Goal: Transaction & Acquisition: Purchase product/service

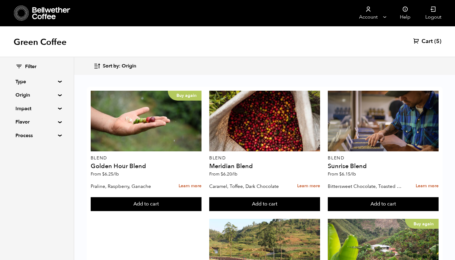
scroll to position [24, 0]
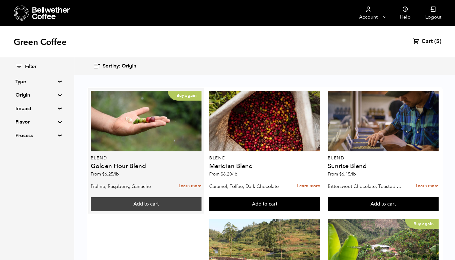
click at [157, 197] on button "Add to cart" at bounding box center [146, 204] width 111 height 14
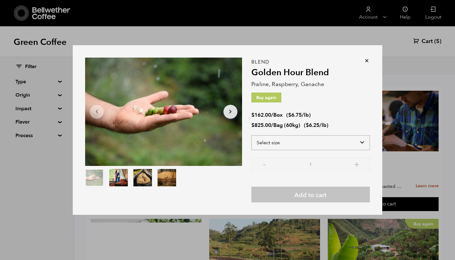
select select "box"
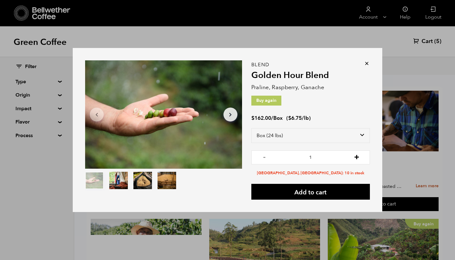
click at [358, 158] on button "+" at bounding box center [357, 157] width 8 height 6
type input "3"
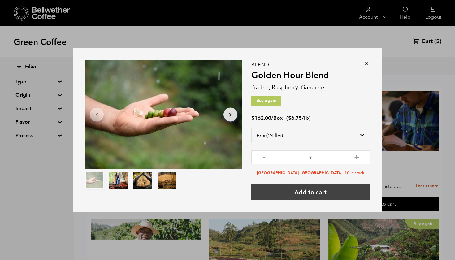
click at [309, 195] on button "Add to cart" at bounding box center [310, 192] width 119 height 16
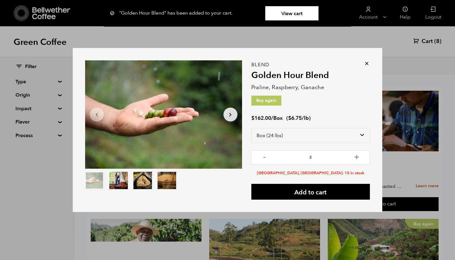
click at [364, 67] on div ""Golden Hour Blend" has been added to your cart. View cart {"cart_contents_coun…" at bounding box center [310, 132] width 119 height 135
click at [368, 64] on icon at bounding box center [367, 63] width 6 height 6
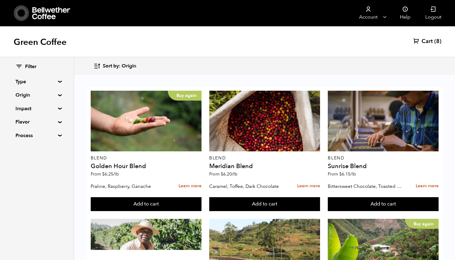
scroll to position [126, 0]
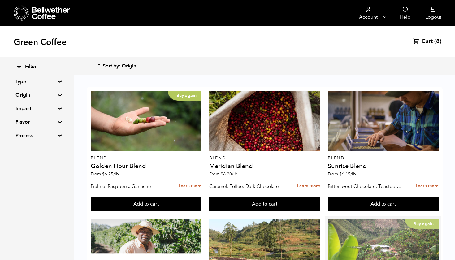
click at [369, 219] on div "Buy again" at bounding box center [383, 249] width 111 height 61
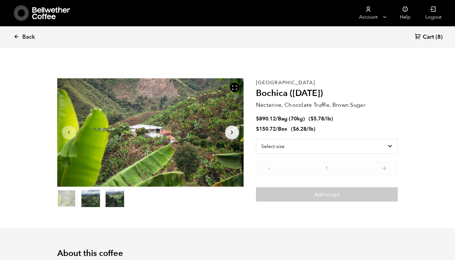
scroll to position [269, 330]
select select "box"
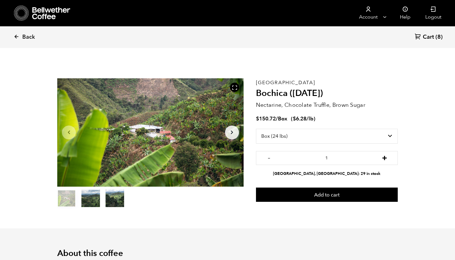
click at [386, 156] on button "+" at bounding box center [385, 157] width 8 height 6
type input "2"
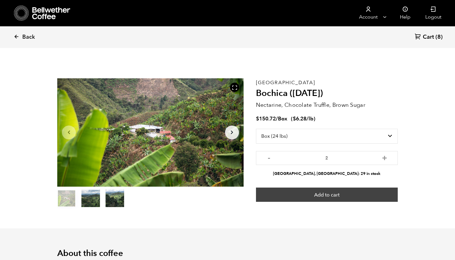
click at [312, 199] on button "Add to cart" at bounding box center [327, 195] width 142 height 14
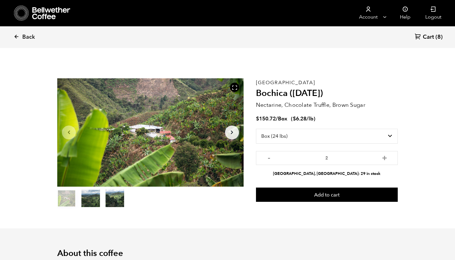
click at [432, 38] on span "Cart" at bounding box center [428, 36] width 11 height 7
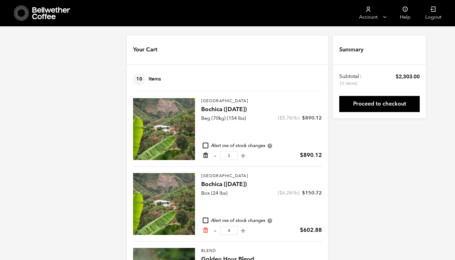
click at [206, 158] on icon "Remove from cart" at bounding box center [206, 155] width 6 height 6
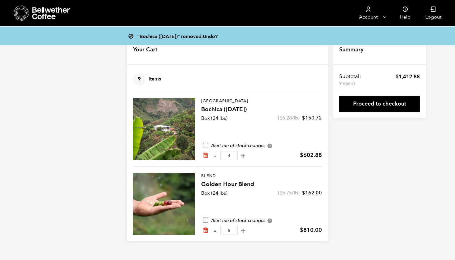
click at [216, 232] on button "-" at bounding box center [215, 231] width 8 height 6
type input "4"
click at [217, 232] on button "-" at bounding box center [215, 231] width 8 height 6
type input "3"
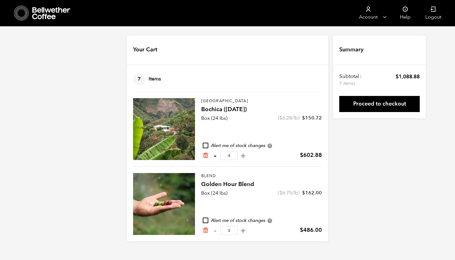
click at [216, 156] on button "-" at bounding box center [215, 156] width 8 height 6
type input "3"
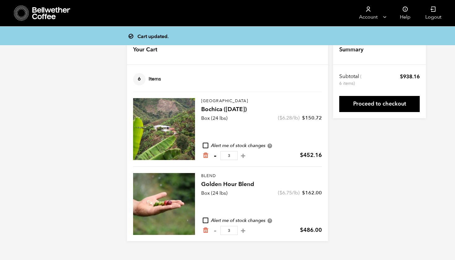
click at [215, 154] on button "-" at bounding box center [215, 156] width 8 height 6
type input "2"
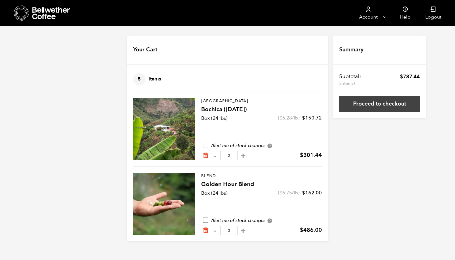
click at [396, 101] on link "Proceed to checkout" at bounding box center [379, 104] width 81 height 16
click at [215, 230] on button "-" at bounding box center [215, 231] width 8 height 6
type input "2"
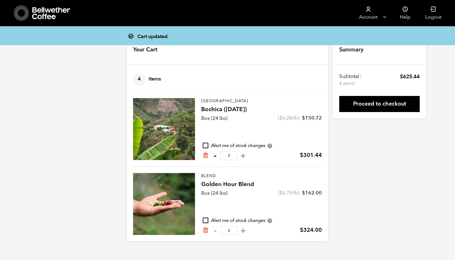
click at [214, 157] on button "-" at bounding box center [215, 156] width 8 height 6
type input "1"
click at [391, 106] on link "Proceed to checkout" at bounding box center [379, 104] width 81 height 16
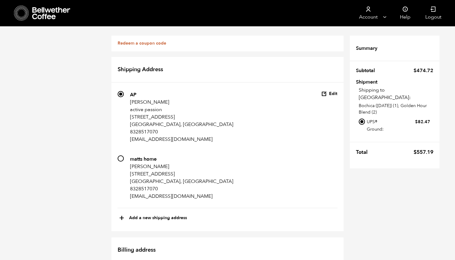
scroll to position [367, 0]
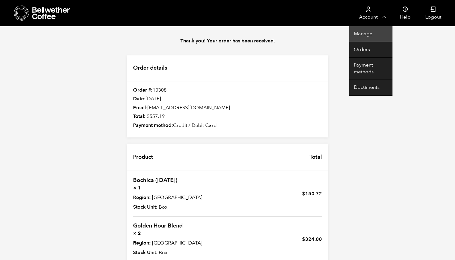
click at [369, 38] on link "Manage" at bounding box center [370, 34] width 43 height 16
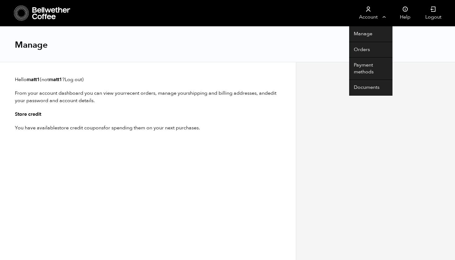
click at [376, 15] on link "Account" at bounding box center [368, 13] width 38 height 26
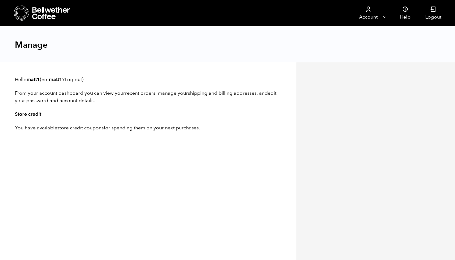
click at [42, 15] on icon at bounding box center [51, 13] width 39 height 12
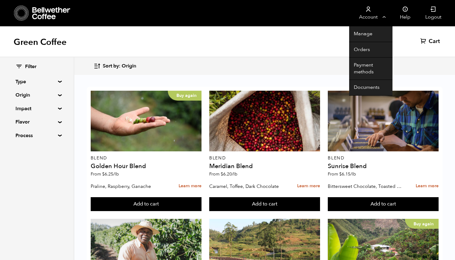
click at [370, 20] on link "Account" at bounding box center [368, 13] width 38 height 26
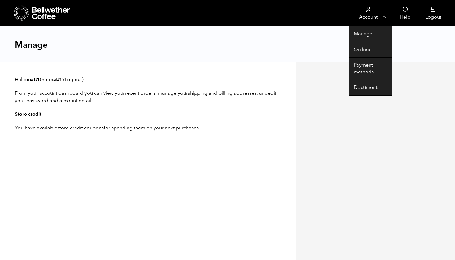
click at [374, 24] on link "Account" at bounding box center [368, 13] width 38 height 26
click at [375, 22] on link "Account" at bounding box center [368, 13] width 38 height 26
click at [376, 86] on link "Documents" at bounding box center [370, 88] width 43 height 16
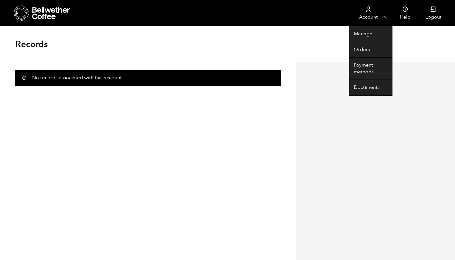
click at [363, 10] on link "Account" at bounding box center [368, 13] width 38 height 26
